Goal: Task Accomplishment & Management: Understand process/instructions

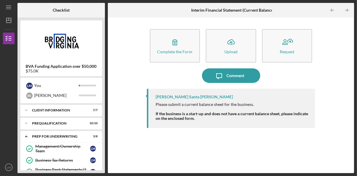
scroll to position [35, 0]
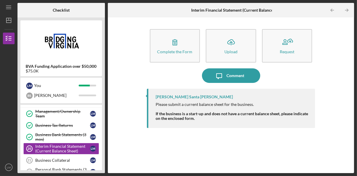
click at [76, 167] on link "Personal Bank Statements (3 mos) 22 Personal Bank Statements (3 mos) [PERSON_NA…" at bounding box center [61, 173] width 76 height 12
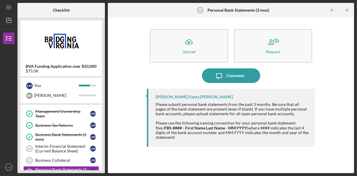
click at [164, 129] on strong "PBS #### - First Name Last Name - MM.YYYY" at bounding box center [205, 128] width 83 height 5
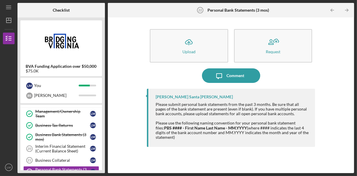
click at [276, 118] on div "Please submit personal bank statements from the past 3 months. Be sure that all…" at bounding box center [233, 121] width 154 height 38
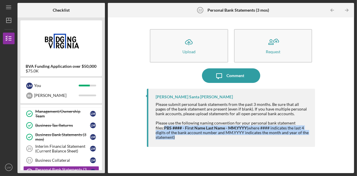
drag, startPoint x: 302, startPoint y: 122, endPoint x: 303, endPoint y: 142, distance: 20.1
click at [303, 142] on div "[PERSON_NAME] Santa [PERSON_NAME] Please submit personal bank statements from t…" at bounding box center [231, 118] width 169 height 58
click at [227, 129] on strong "PBS #### - First Name Last Name - MM.YYYY" at bounding box center [205, 128] width 83 height 5
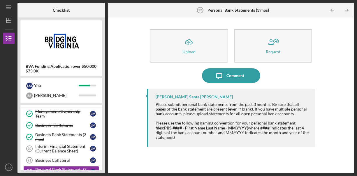
click at [164, 127] on strong "PBS #### - First Name Last Name - MM.YYYY" at bounding box center [205, 128] width 83 height 5
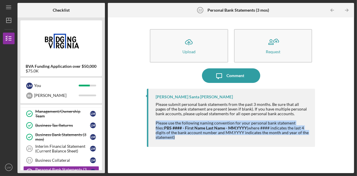
click at [164, 127] on strong "PBS #### - First Name Last Name - MM.YYYY" at bounding box center [205, 128] width 83 height 5
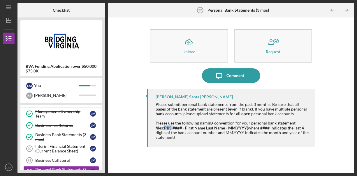
click at [164, 127] on strong "PBS #### - First Name Last Name - MM.YYYY" at bounding box center [205, 128] width 83 height 5
